Goal: Task Accomplishment & Management: Use online tool/utility

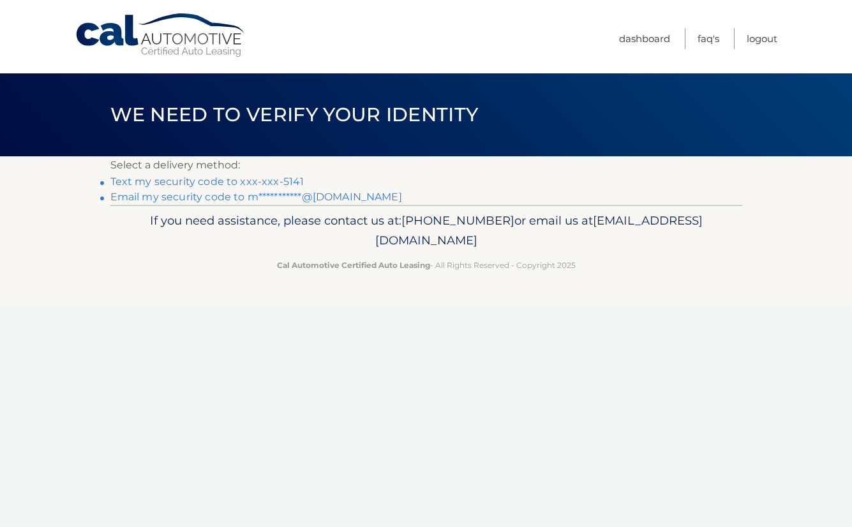
click at [174, 181] on link "Text my security code to xxx-xxx-5141" at bounding box center [207, 181] width 194 height 12
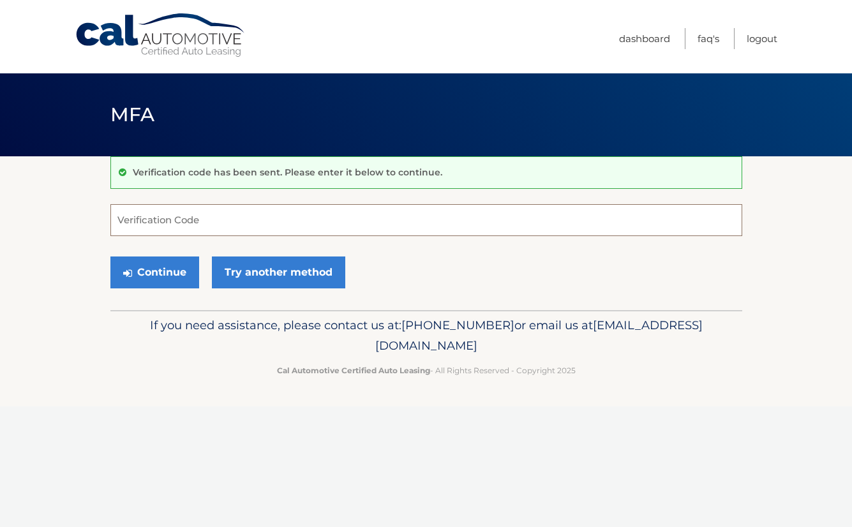
click at [151, 218] on input "Verification Code" at bounding box center [426, 220] width 632 height 32
type input "905190"
click at [162, 264] on button "Continue" at bounding box center [154, 273] width 89 height 32
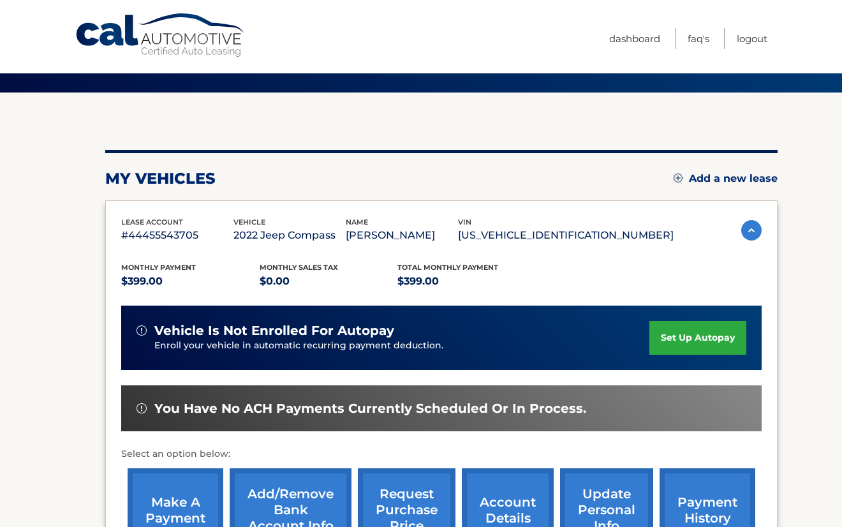
scroll to position [246, 0]
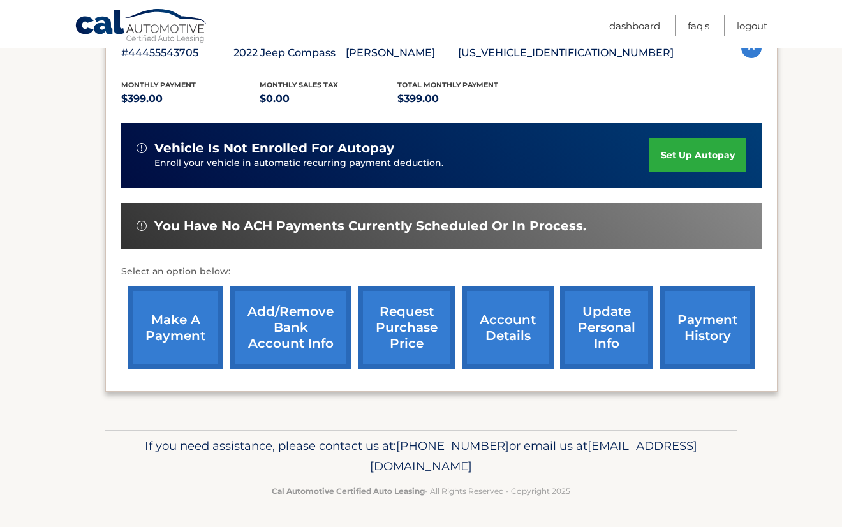
click at [190, 341] on link "make a payment" at bounding box center [176, 328] width 96 height 84
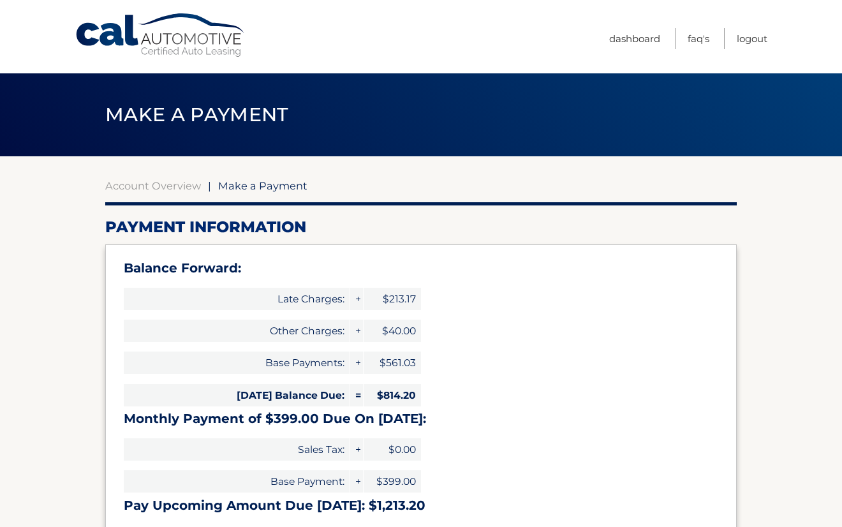
select select "Njk0ZjkxMjQtMzk1ZC00NDRhLWFhMmItODY5YjBmYTg0YzJk"
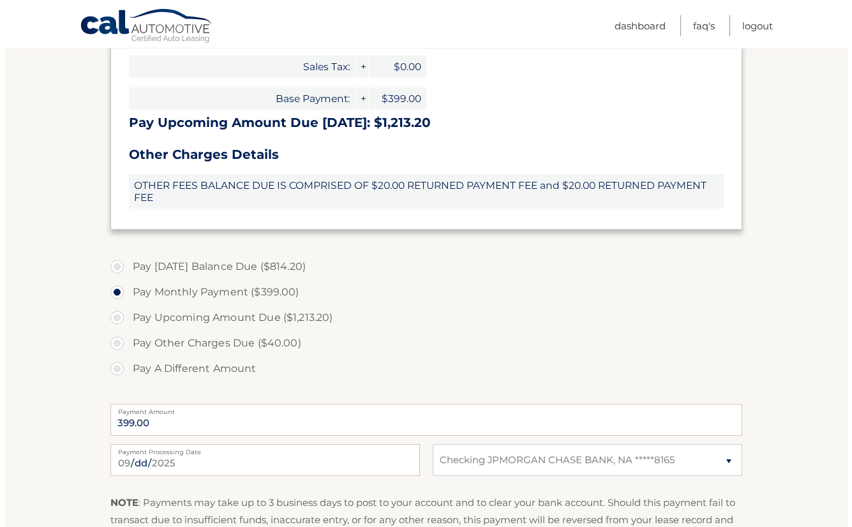
scroll to position [580, 0]
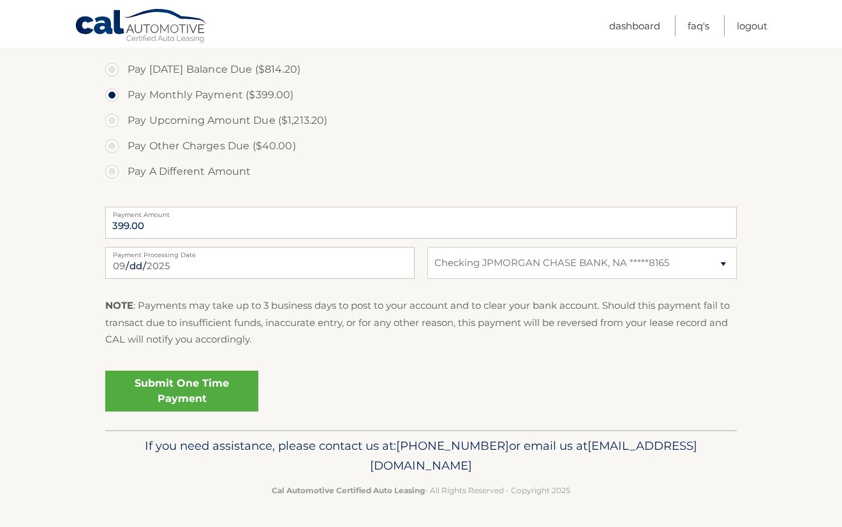
click at [168, 395] on link "Submit One Time Payment" at bounding box center [181, 391] width 153 height 41
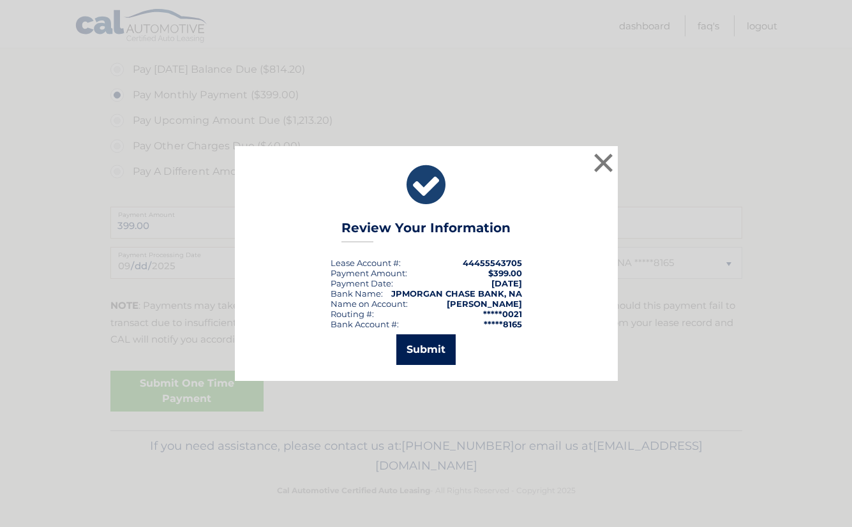
click at [437, 355] on button "Submit" at bounding box center [425, 349] width 59 height 31
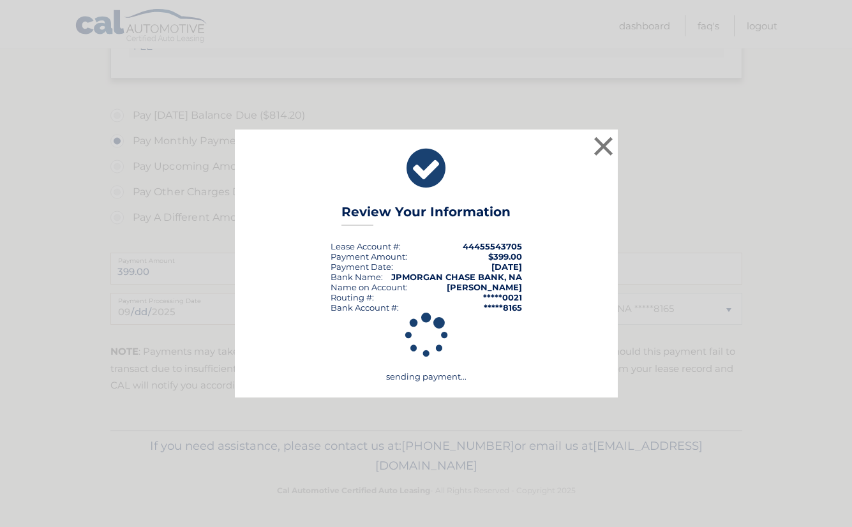
scroll to position [534, 0]
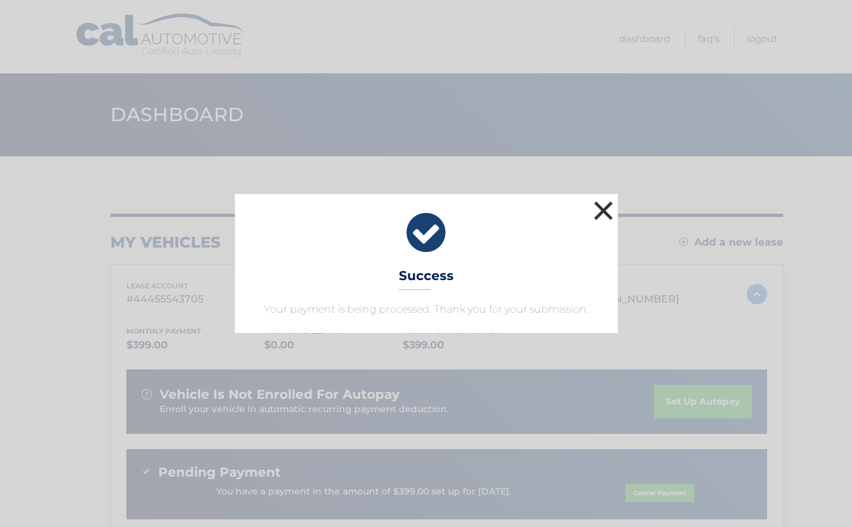
click at [600, 204] on button "×" at bounding box center [604, 211] width 26 height 26
